Goal: Task Accomplishment & Management: Use online tool/utility

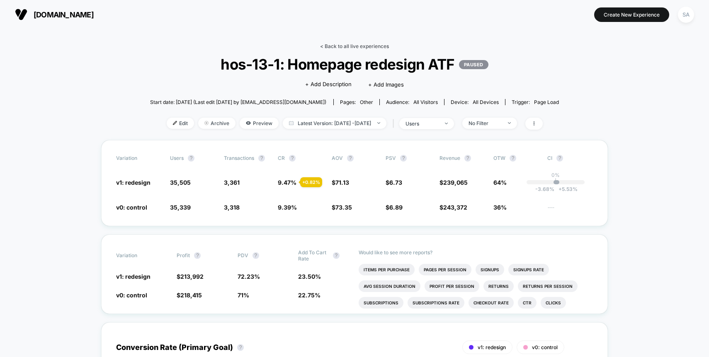
click at [348, 47] on link "< Back to all live experiences" at bounding box center [354, 46] width 69 height 6
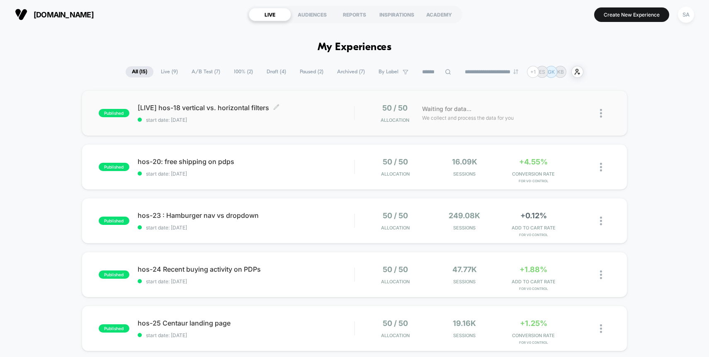
click at [221, 115] on div "[LIVE] hos-18 vertical vs. horizontal filters Click to edit experience details …" at bounding box center [246, 113] width 217 height 19
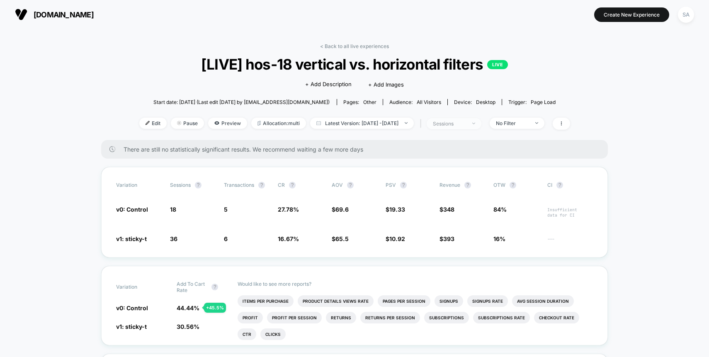
click at [466, 122] on div "sessions" at bounding box center [449, 124] width 33 height 6
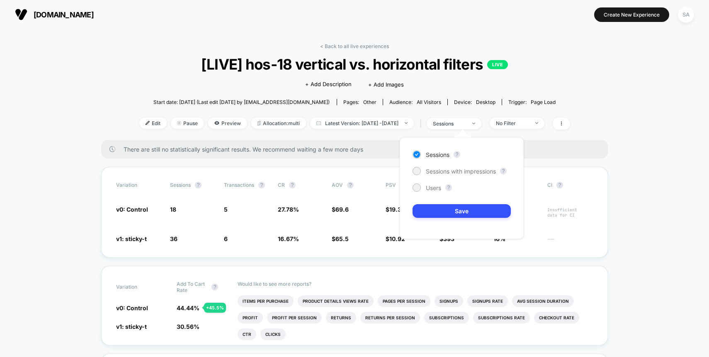
click at [570, 99] on div "Start date: [DATE] (Last edit [DATE] by [EMAIL_ADDRESS][DOMAIN_NAME]) Pages: ot…" at bounding box center [354, 102] width 431 height 15
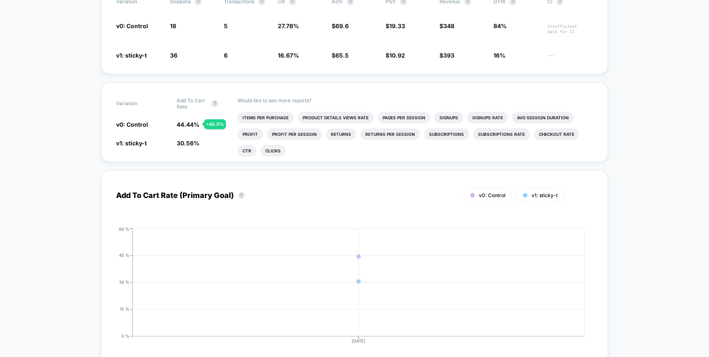
scroll to position [185, 0]
click at [138, 141] on span "v1: sticky-t" at bounding box center [131, 142] width 31 height 7
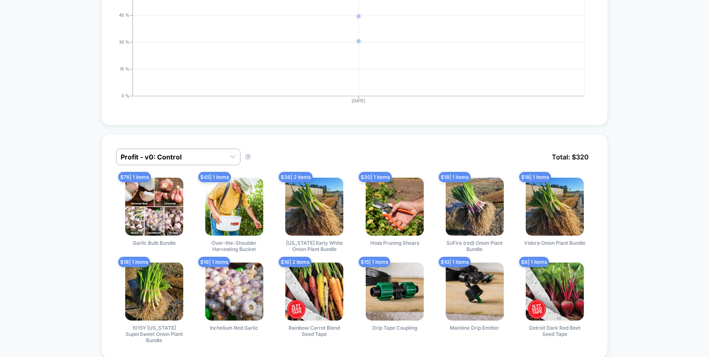
scroll to position [16, 0]
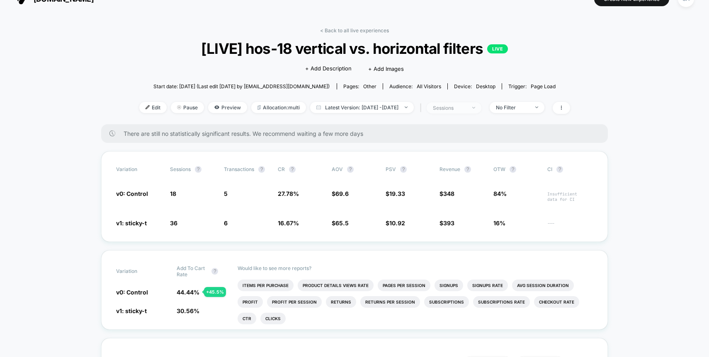
click at [462, 106] on div "sessions" at bounding box center [449, 108] width 33 height 6
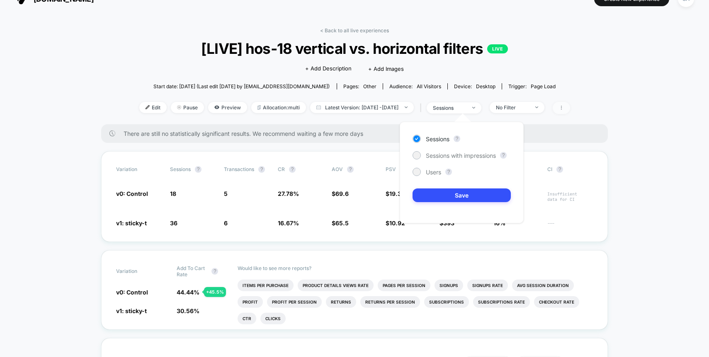
click at [564, 107] on icon at bounding box center [561, 107] width 5 height 5
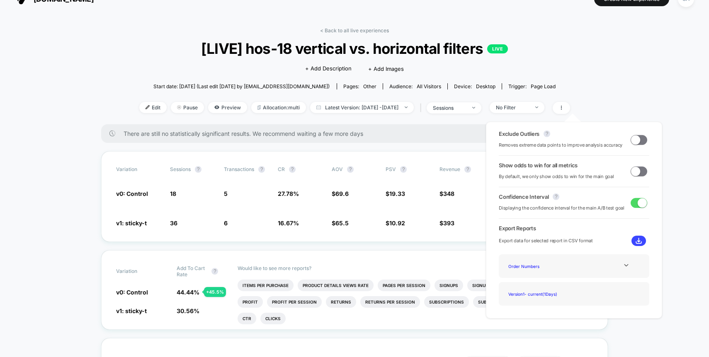
click at [139, 98] on div "< Back to all live experiences [LIVE] hos-18 vertical vs. horizontal filters LI…" at bounding box center [354, 75] width 431 height 97
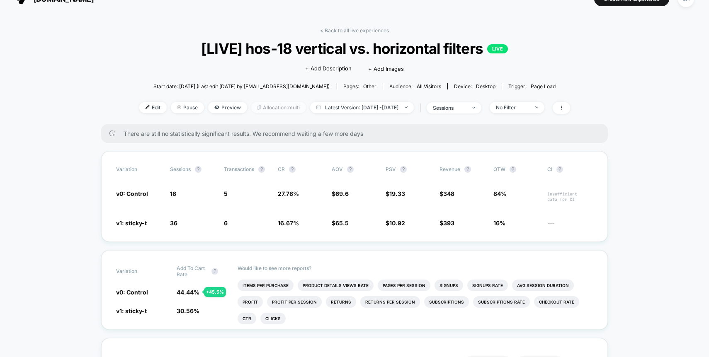
click at [258, 107] on span "Allocation: multi" at bounding box center [278, 107] width 55 height 11
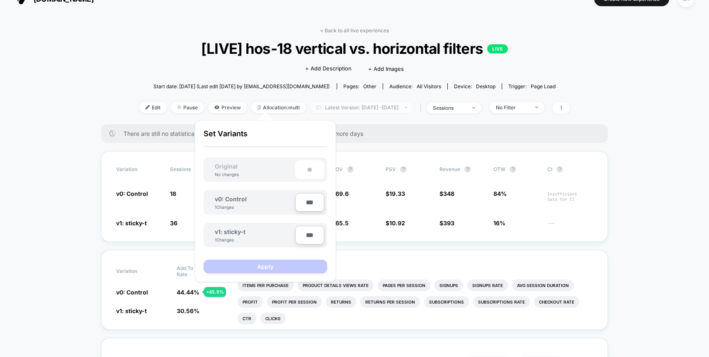
click at [411, 107] on span "Latest Version: [DATE] - [DATE]" at bounding box center [362, 107] width 104 height 11
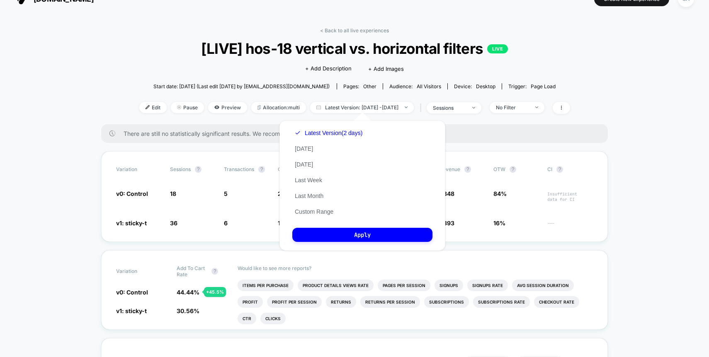
click at [139, 85] on div "Start date: [DATE] (Last edit [DATE] by [EMAIL_ADDRESS][DOMAIN_NAME]) Pages: ot…" at bounding box center [354, 86] width 431 height 15
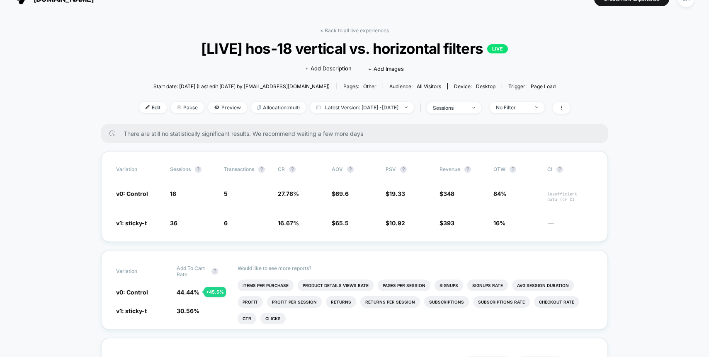
scroll to position [0, 0]
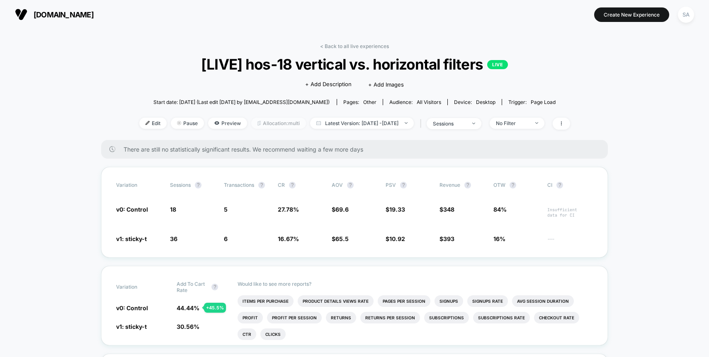
click at [253, 123] on span "Allocation: multi" at bounding box center [278, 123] width 55 height 11
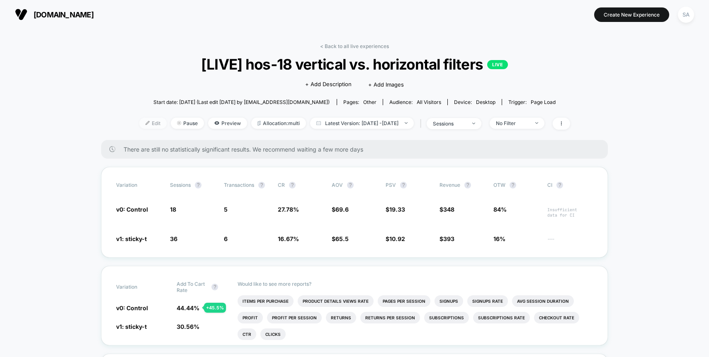
click at [142, 122] on span "Edit" at bounding box center [152, 123] width 27 height 11
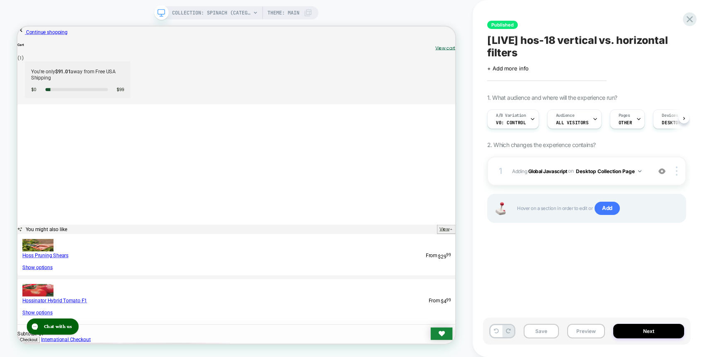
scroll to position [0, 0]
click at [578, 113] on div "Audience All Visitors" at bounding box center [571, 119] width 49 height 19
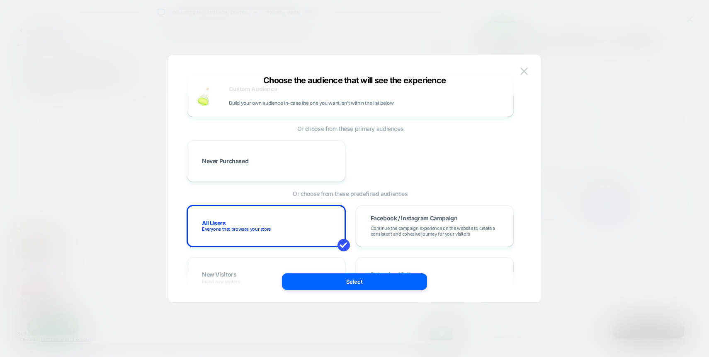
scroll to position [0, 0]
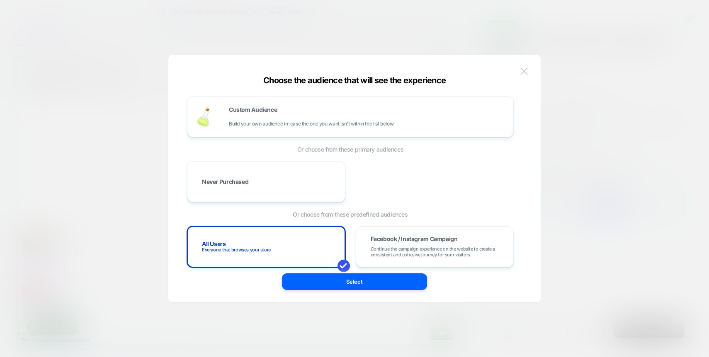
click at [524, 66] on button at bounding box center [524, 71] width 12 height 12
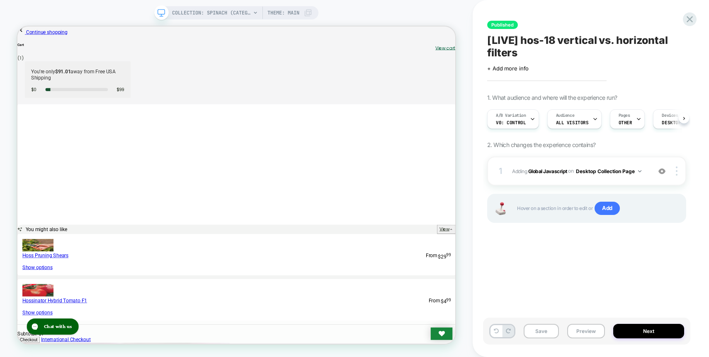
scroll to position [0, 90]
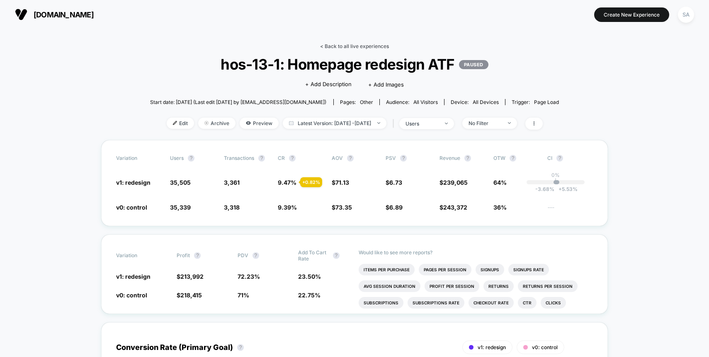
click at [370, 45] on link "< Back to all live experiences" at bounding box center [354, 46] width 69 height 6
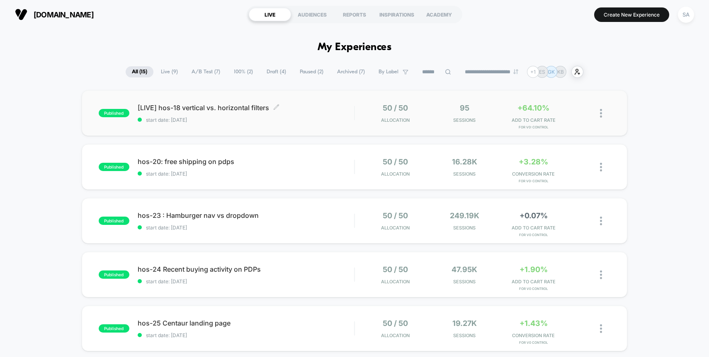
click at [226, 122] on span "start date: [DATE]" at bounding box center [246, 120] width 217 height 6
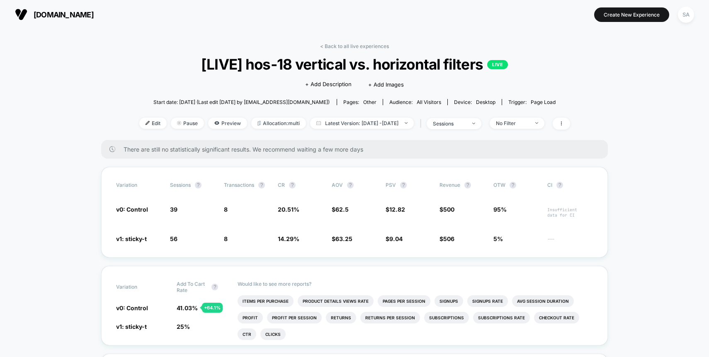
scroll to position [57, 0]
